Goal: Transaction & Acquisition: Purchase product/service

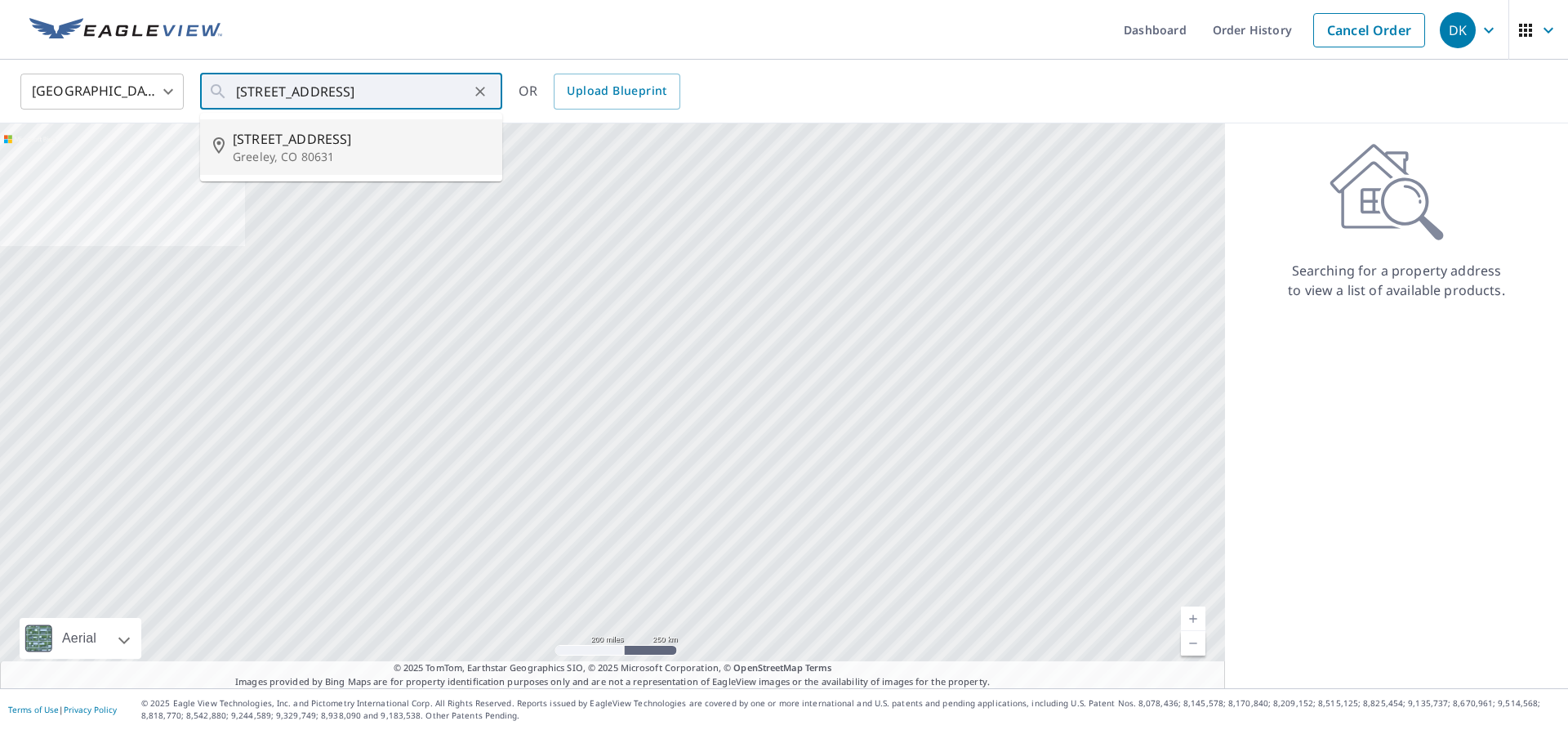
click at [301, 135] on span "[STREET_ADDRESS]" at bounding box center [361, 139] width 256 height 20
type input "[STREET_ADDRESS]"
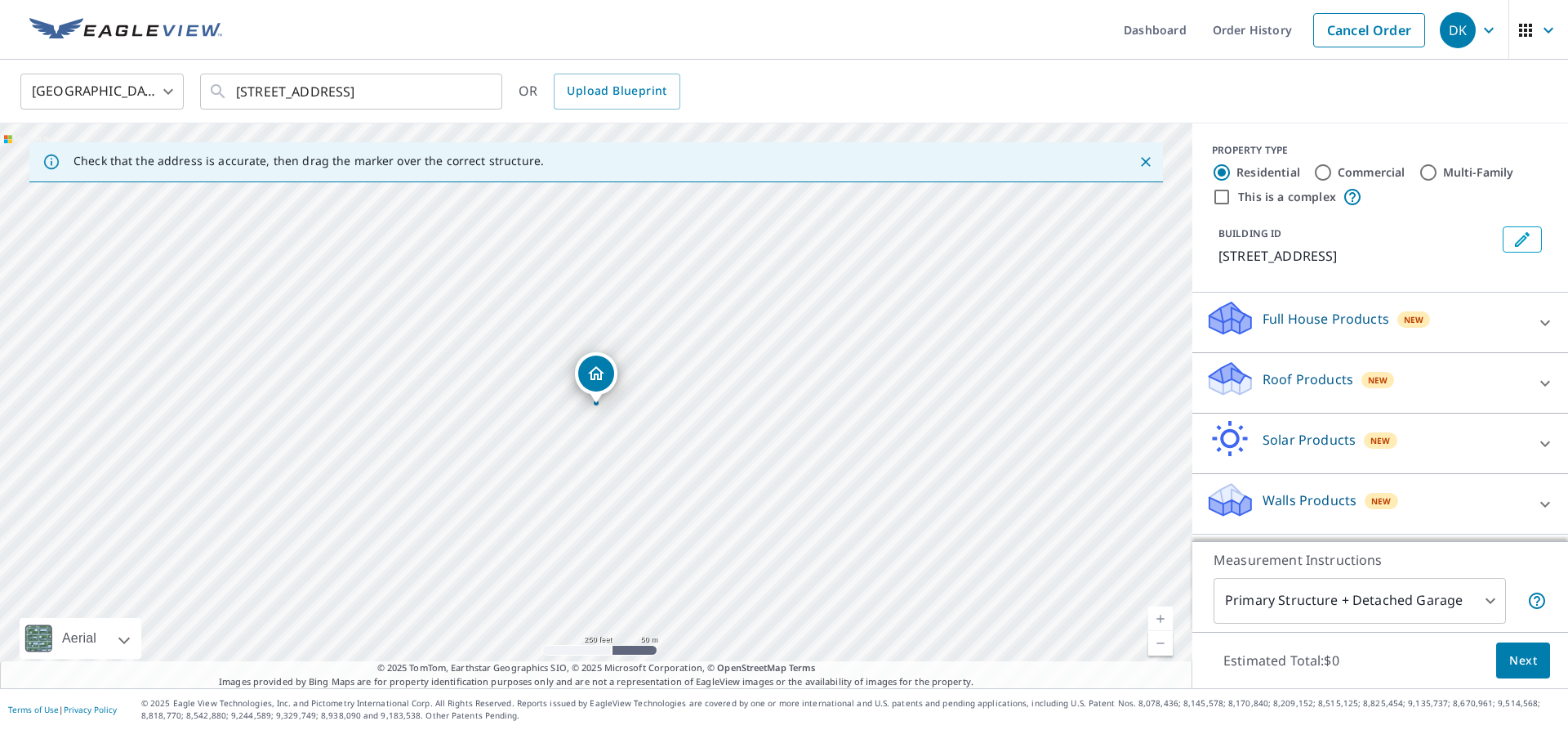
click at [1539, 657] on button "Next" at bounding box center [1523, 660] width 54 height 37
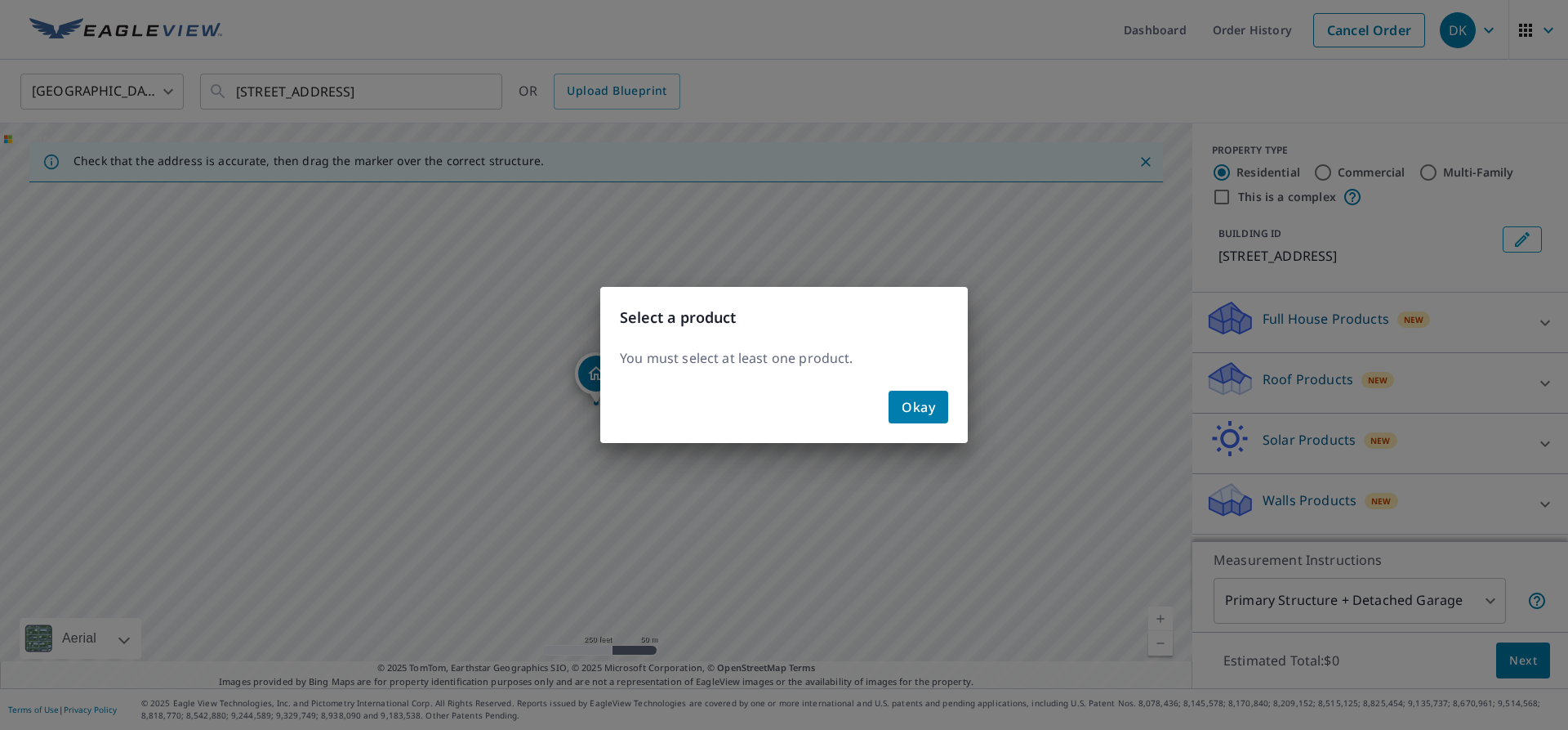
click at [921, 418] on button "Okay" at bounding box center [918, 407] width 60 height 32
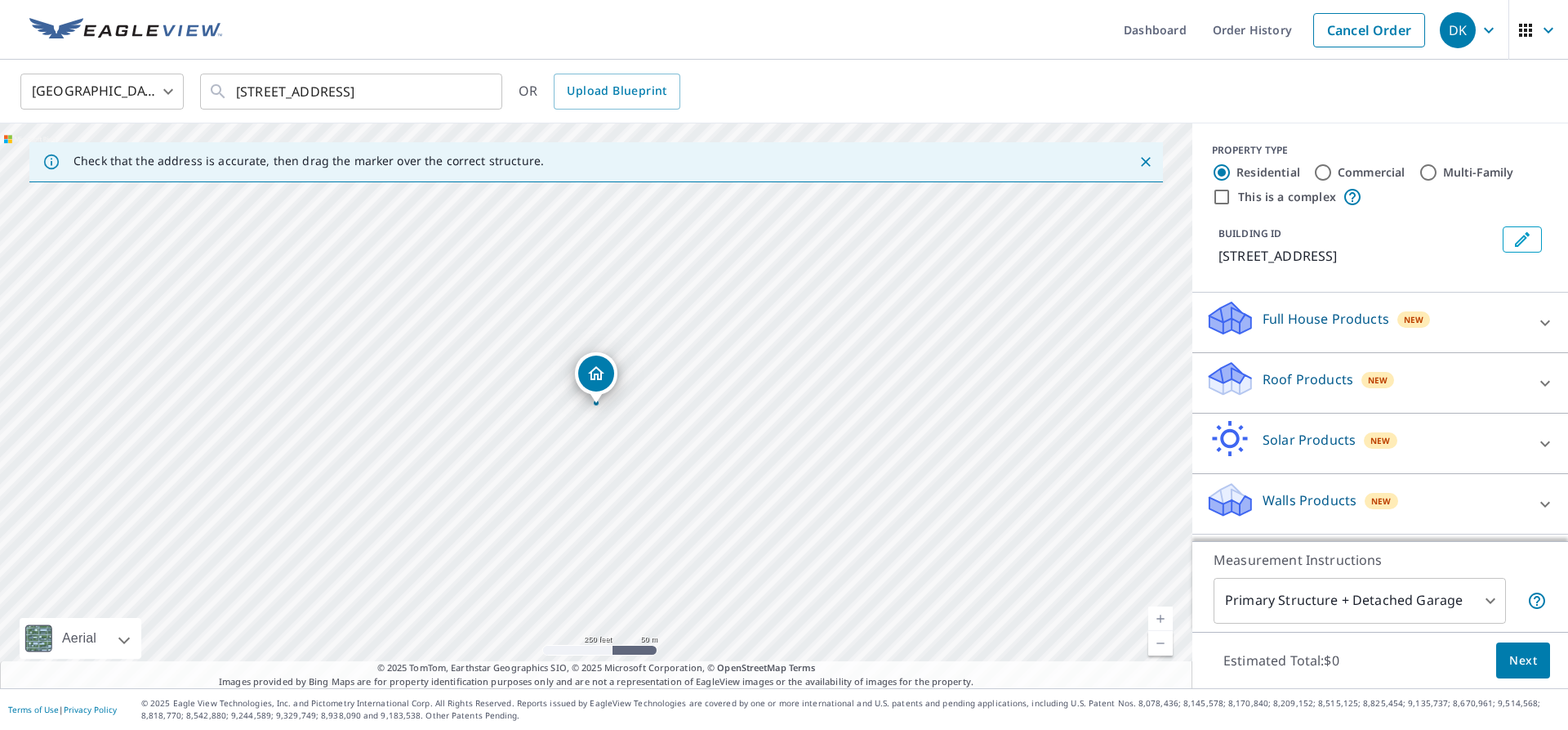
click at [1321, 391] on div "Roof Products New" at bounding box center [1365, 383] width 320 height 47
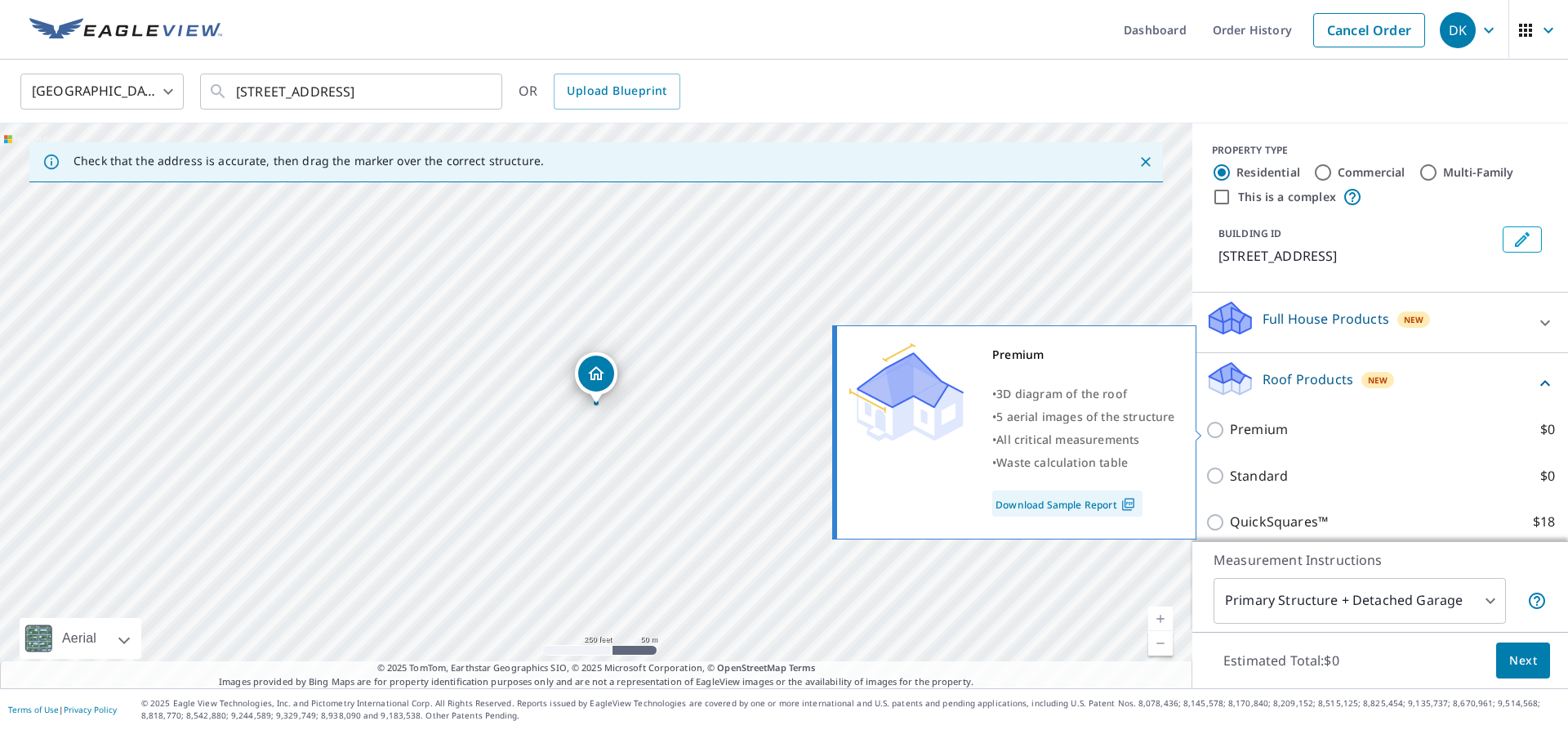
click at [1254, 421] on p "Premium" at bounding box center [1259, 429] width 58 height 21
click at [1230, 421] on input "Premium $0" at bounding box center [1217, 430] width 24 height 20
checkbox input "true"
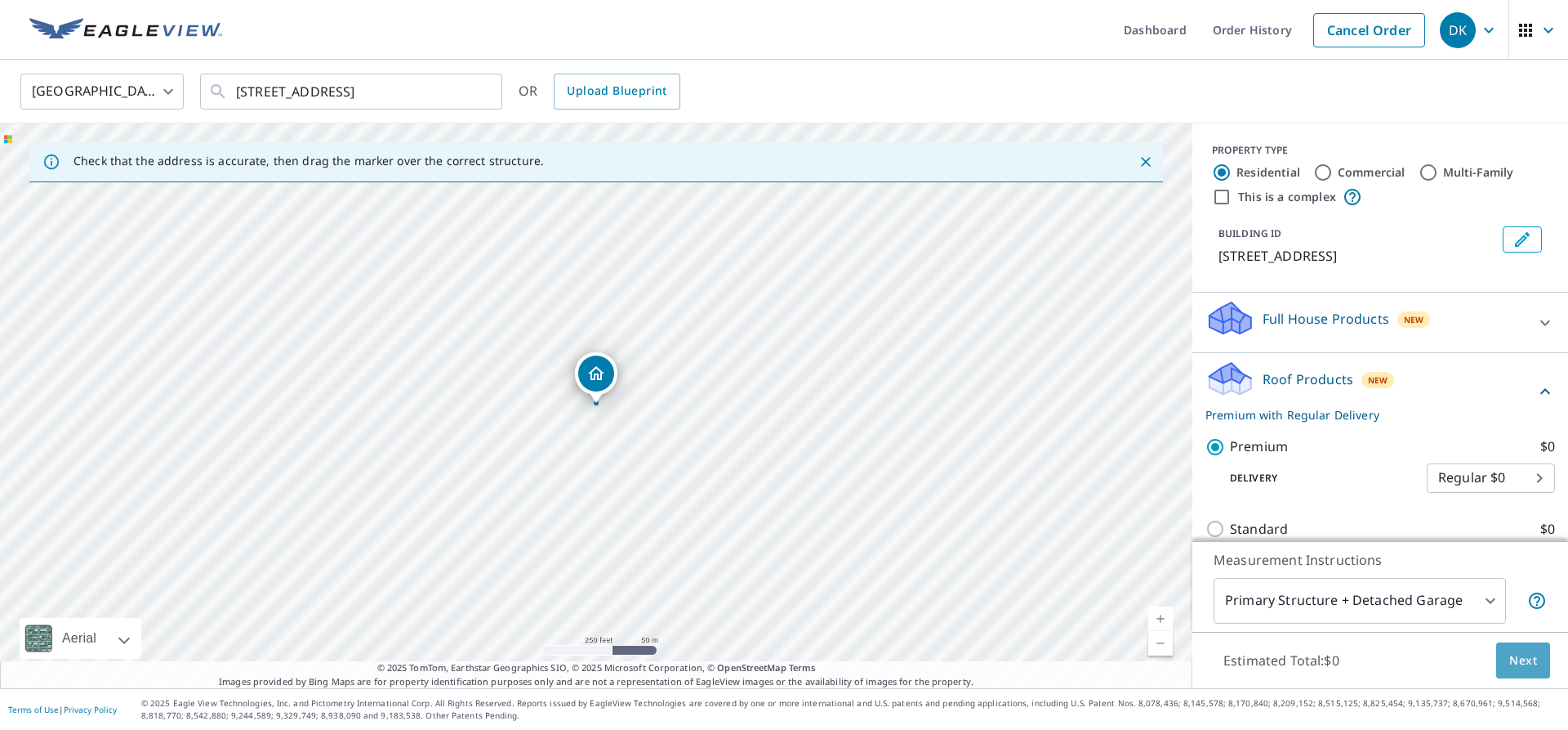
click at [1516, 651] on span "Next" at bounding box center [1523, 660] width 28 height 21
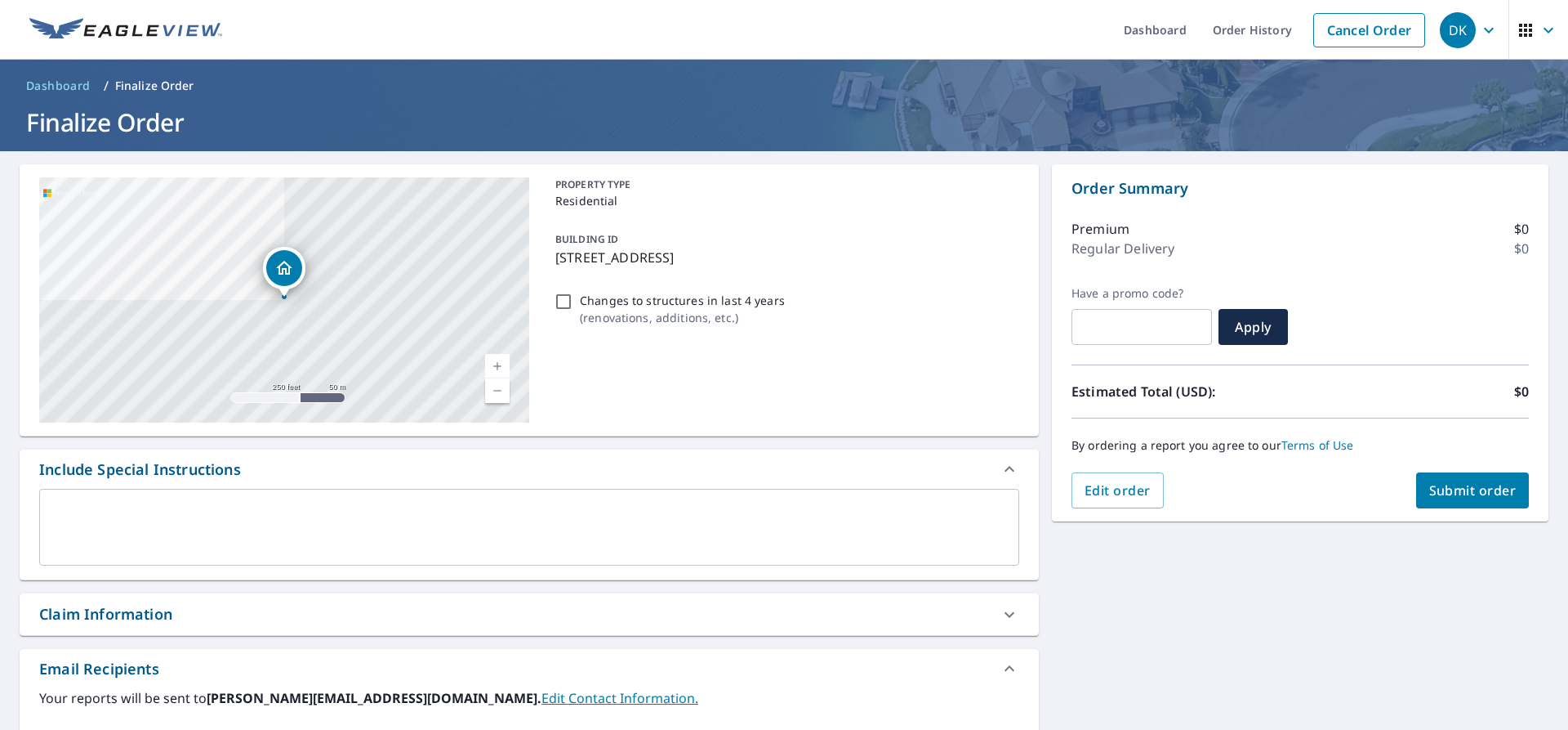
click at [1477, 503] on button "Submit order" at bounding box center [1473, 491] width 114 height 36
checkbox input "true"
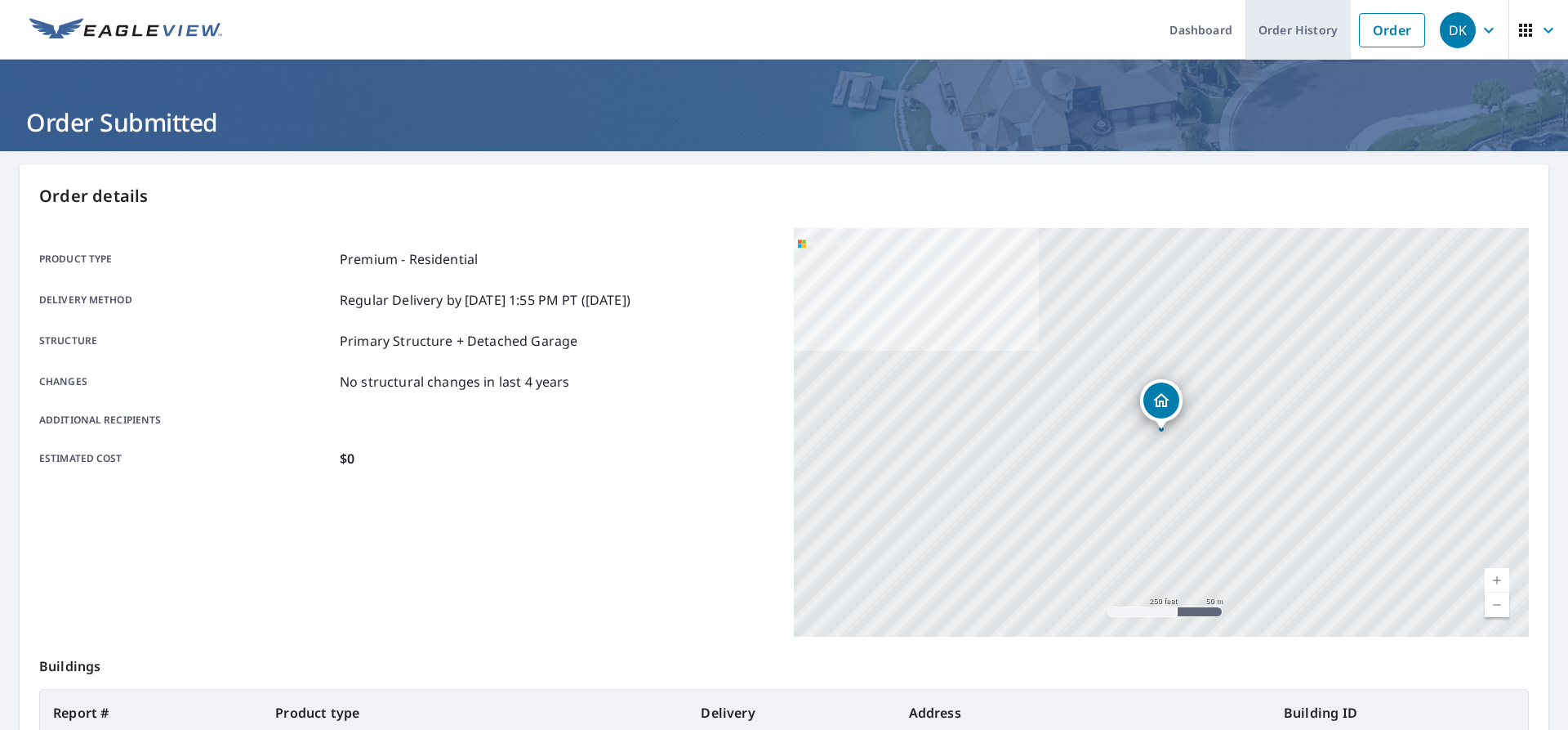
click at [1310, 32] on link "Order History" at bounding box center [1298, 30] width 106 height 60
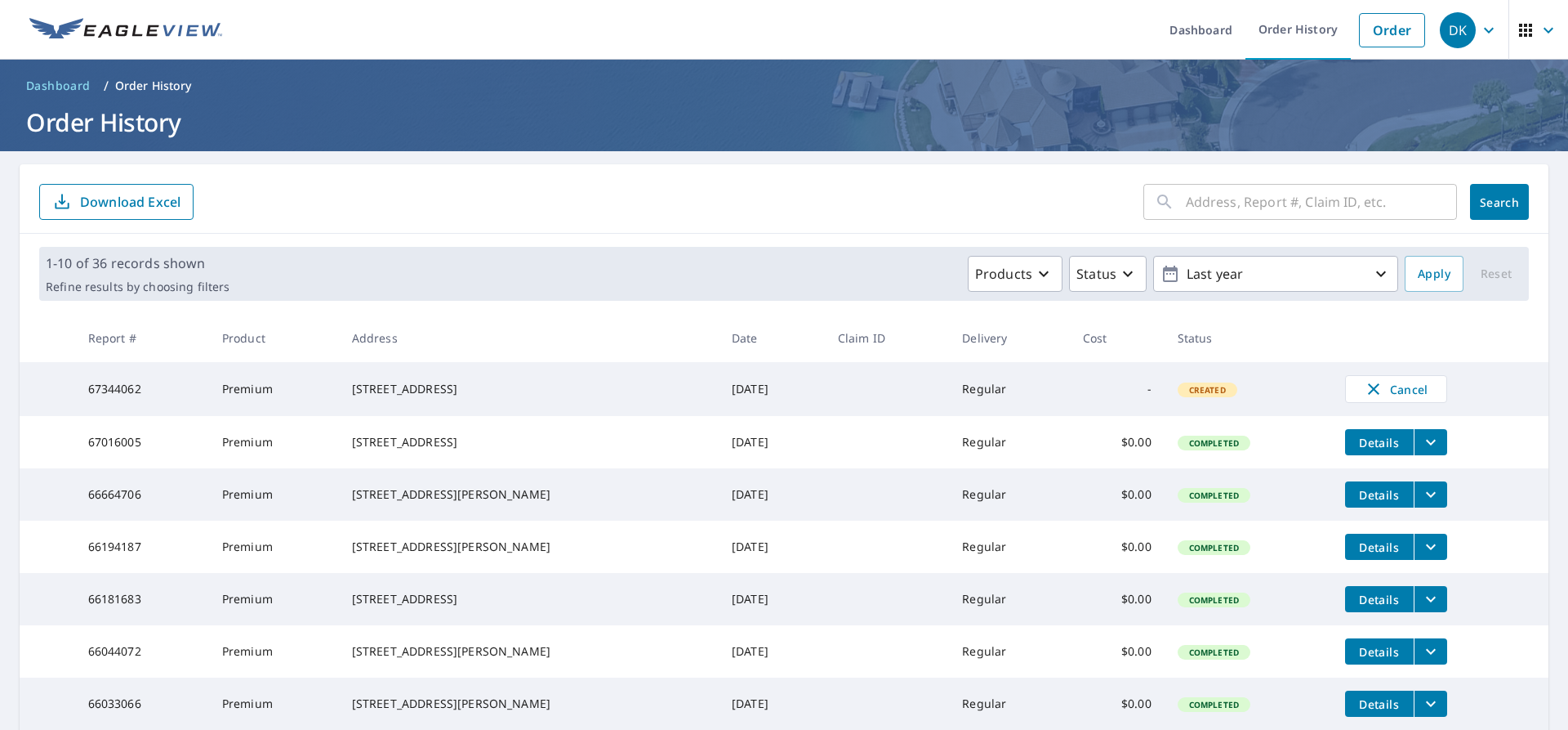
click at [1289, 206] on input "text" at bounding box center [1321, 202] width 271 height 46
type input "614 5th"
click button "Search" at bounding box center [1500, 202] width 59 height 36
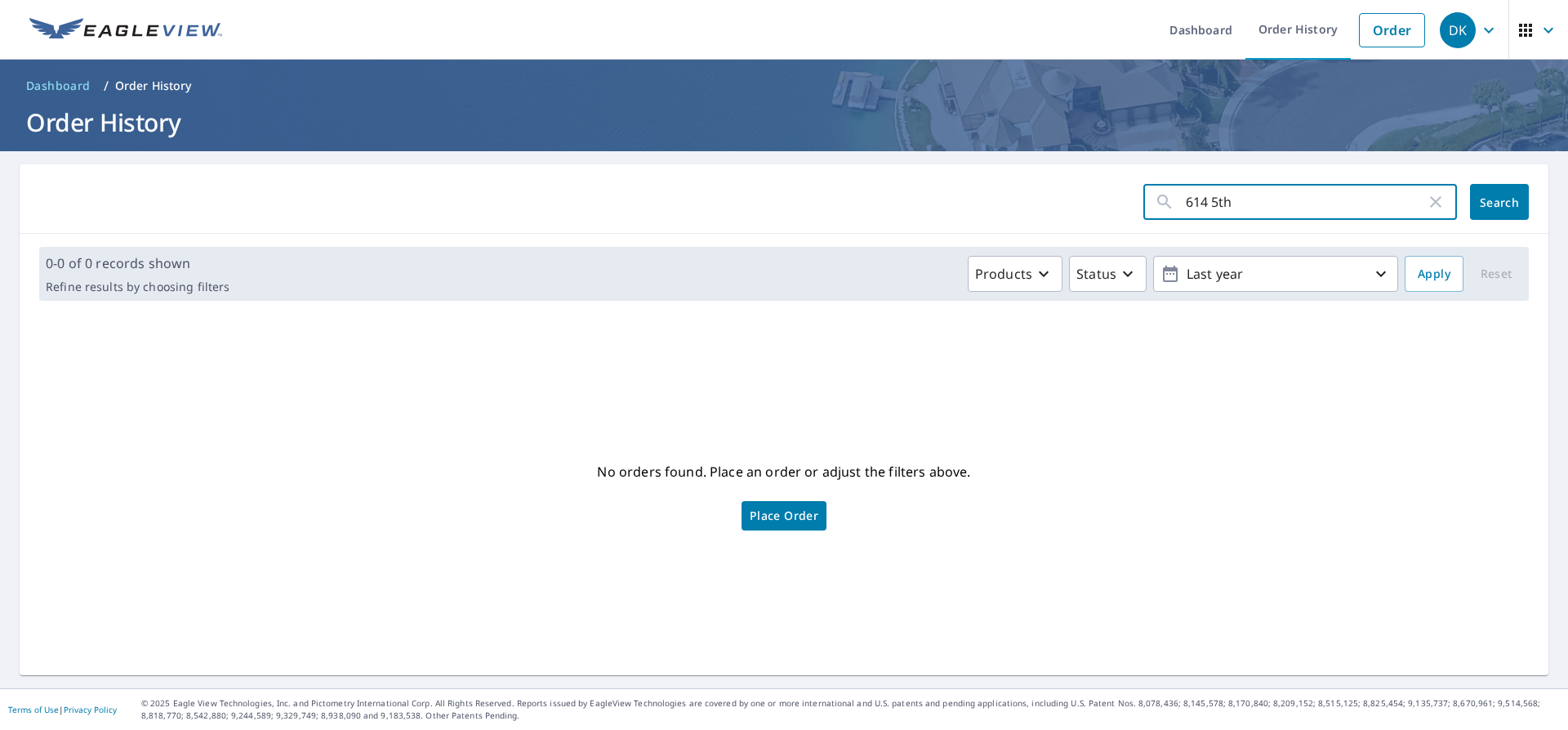
click at [1257, 210] on input "614 5th" at bounding box center [1306, 202] width 240 height 46
type input "614"
click button "Search" at bounding box center [1500, 202] width 59 height 36
click at [1273, 196] on input "614" at bounding box center [1306, 202] width 240 height 46
drag, startPoint x: 1151, startPoint y: 195, endPoint x: 1129, endPoint y: 192, distance: 22.2
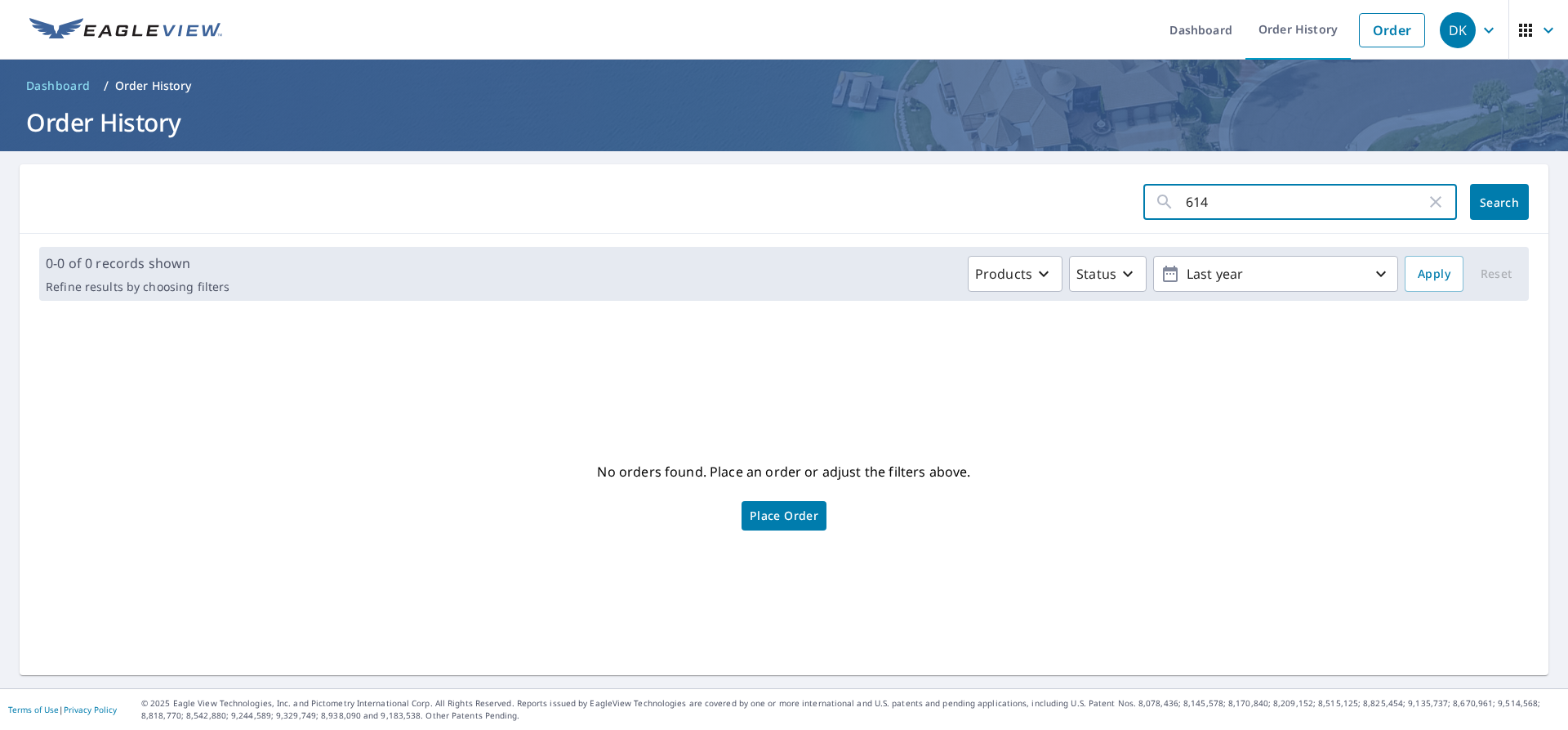
click at [1186, 192] on input "614" at bounding box center [1306, 202] width 240 height 46
type input "5th ave"
click button "Search" at bounding box center [1500, 202] width 59 height 36
